Goal: Check status: Check status

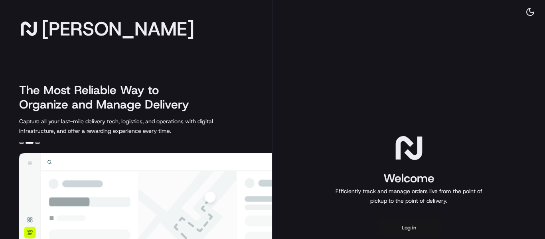
click at [412, 226] on button "Log in" at bounding box center [409, 227] width 64 height 19
